Goal: Check status: Check status

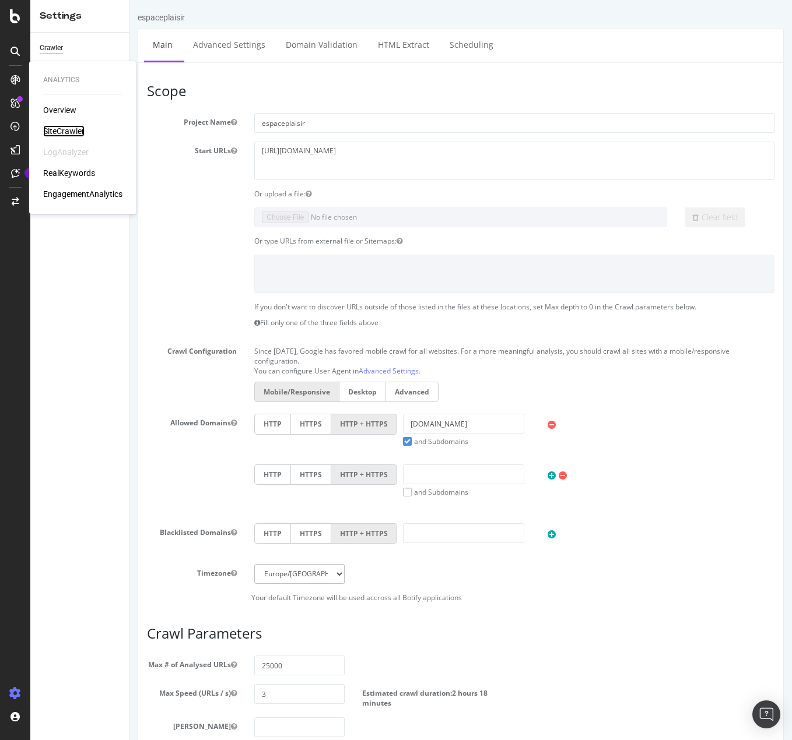
click at [71, 132] on div "SiteCrawler" at bounding box center [63, 131] width 41 height 12
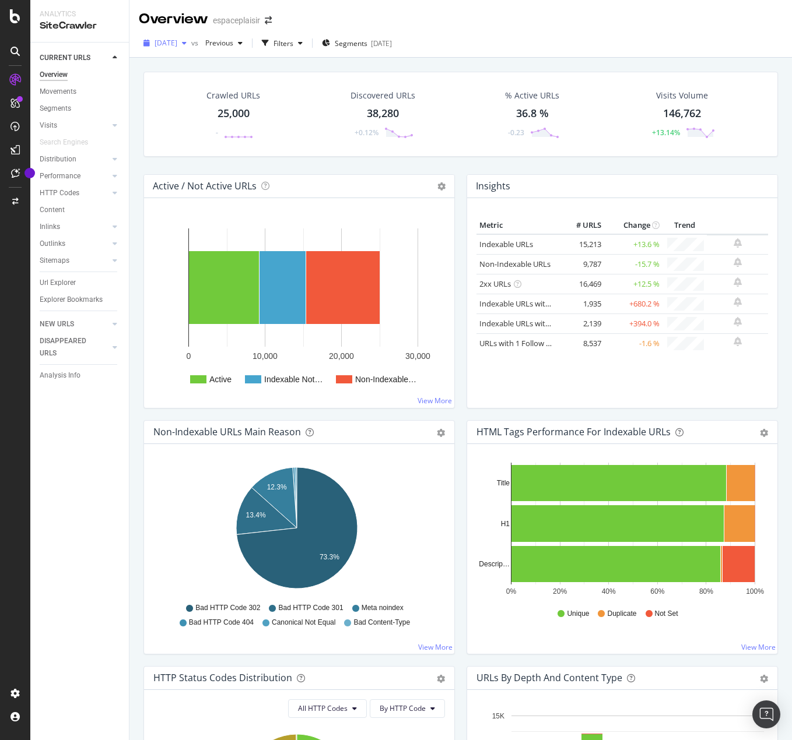
click at [177, 40] on span "[DATE]" at bounding box center [165, 43] width 23 height 10
click at [479, 41] on div "[DATE] vs Previous Filters Segments [DATE]" at bounding box center [460, 45] width 662 height 23
